Goal: Task Accomplishment & Management: Complete application form

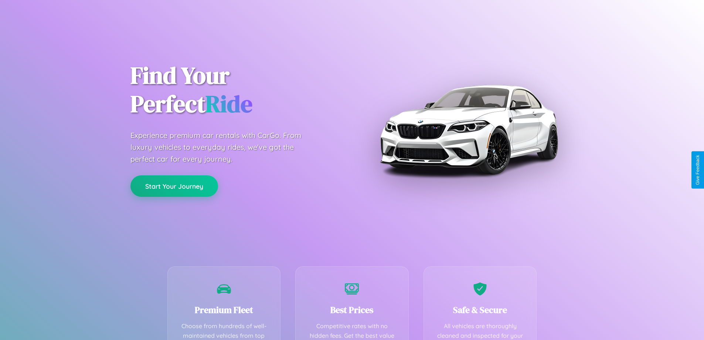
click at [174, 186] on button "Start Your Journey" at bounding box center [175, 185] width 88 height 21
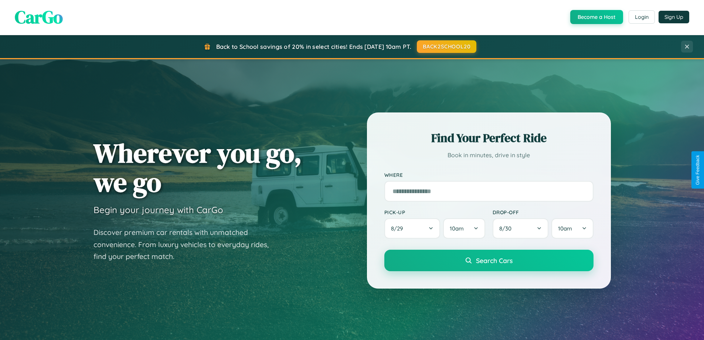
scroll to position [509, 0]
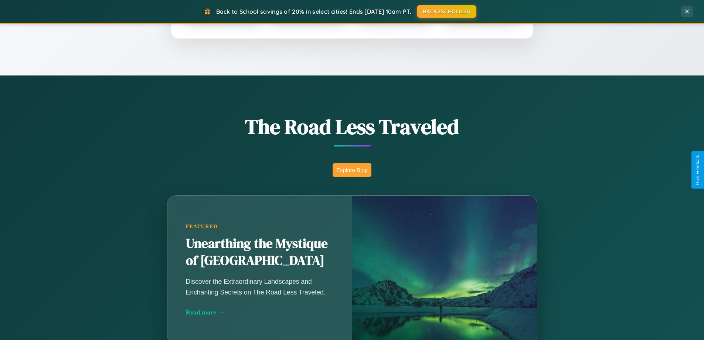
click at [352, 170] on button "Explore Blog" at bounding box center [352, 170] width 39 height 14
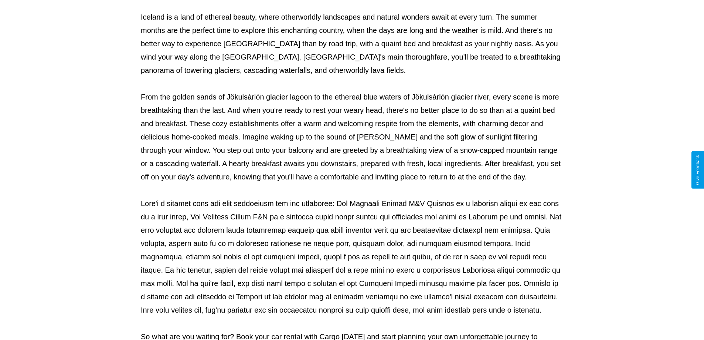
scroll to position [239, 0]
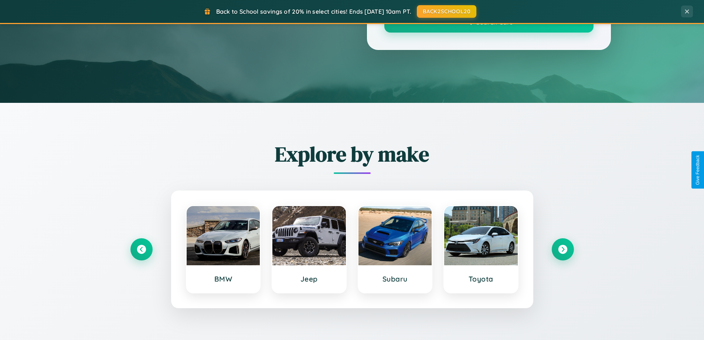
scroll to position [509, 0]
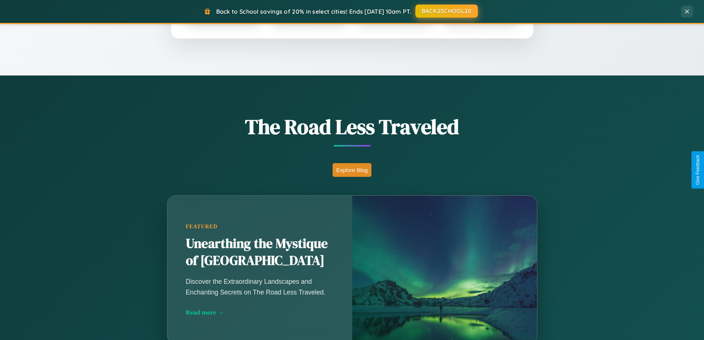
click at [446, 11] on button "BACK2SCHOOL20" at bounding box center [447, 10] width 62 height 13
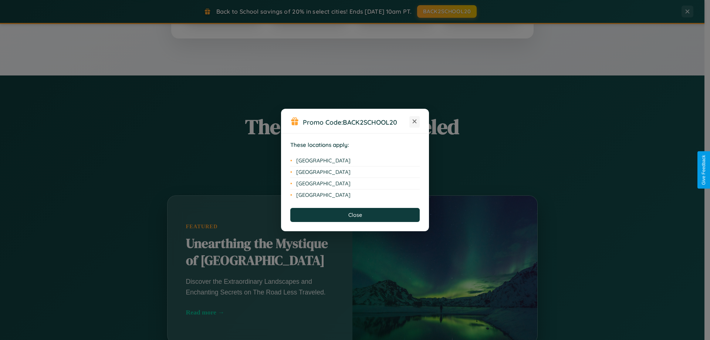
click at [414, 122] on icon at bounding box center [415, 121] width 4 height 4
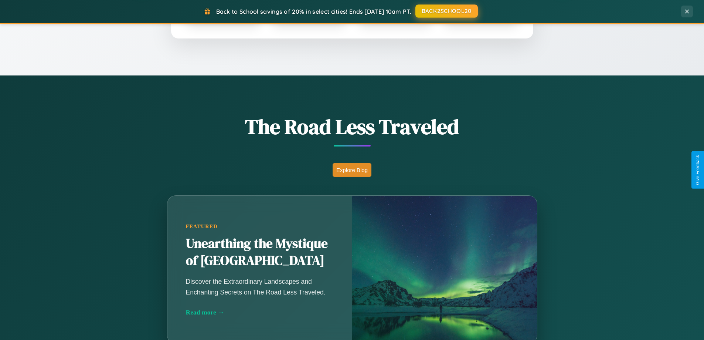
click at [446, 11] on button "BACK2SCHOOL20" at bounding box center [447, 10] width 62 height 13
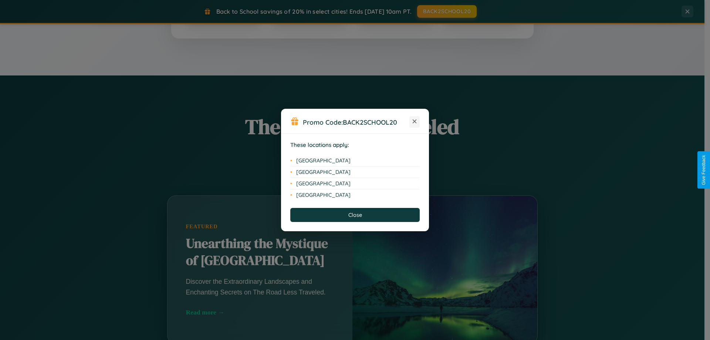
click at [414, 122] on icon at bounding box center [415, 121] width 4 height 4
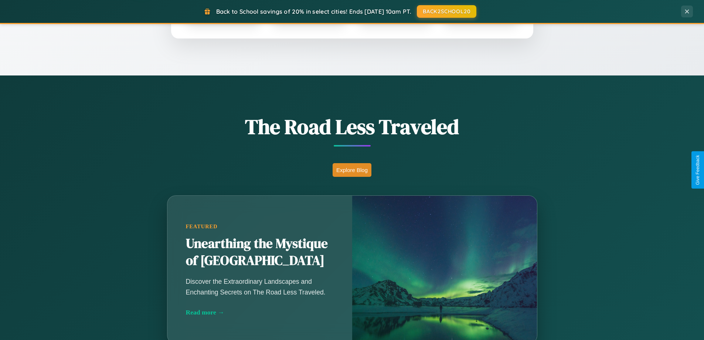
scroll to position [0, 0]
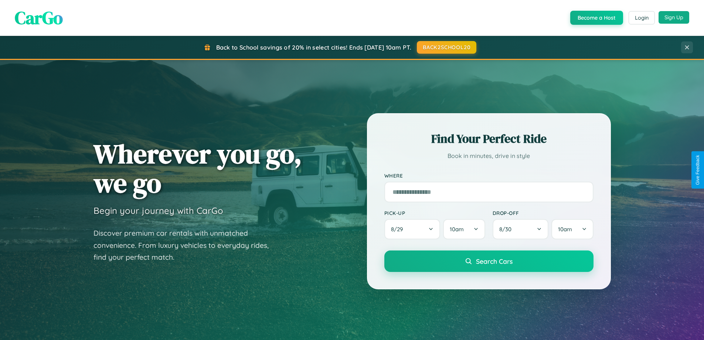
click at [674, 18] on button "Sign Up" at bounding box center [674, 17] width 31 height 13
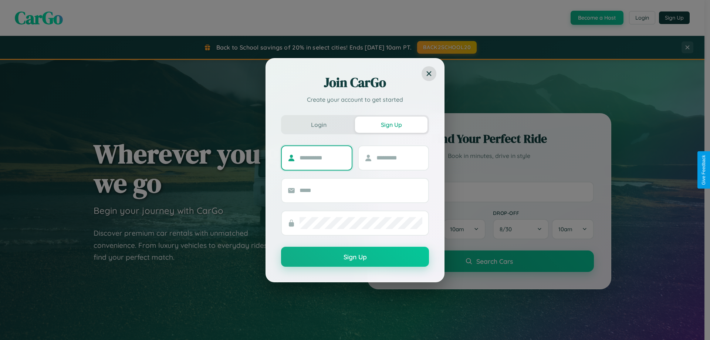
click at [322, 157] on input "text" at bounding box center [322, 158] width 46 height 12
type input "*******"
click at [399, 157] on input "text" at bounding box center [399, 158] width 46 height 12
type input "******"
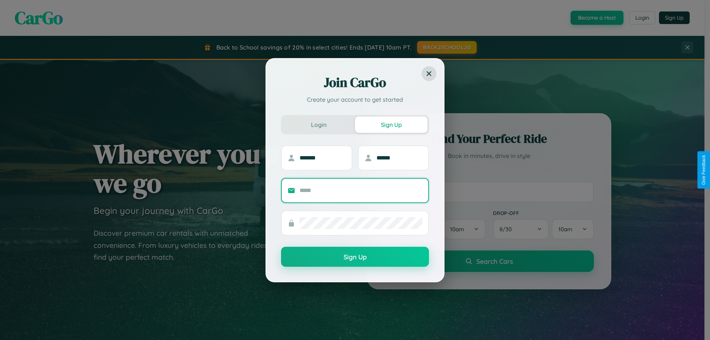
click at [361, 190] on input "text" at bounding box center [360, 190] width 123 height 12
type input "**********"
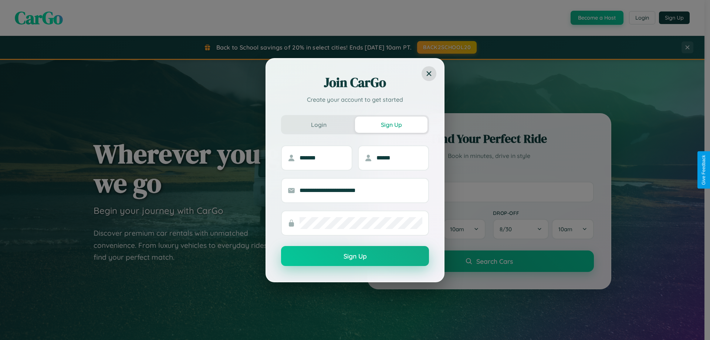
click at [355, 256] on button "Sign Up" at bounding box center [355, 256] width 148 height 20
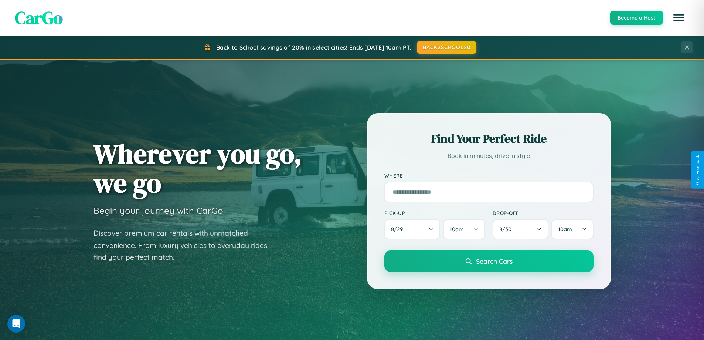
scroll to position [22, 0]
